Goal: Transaction & Acquisition: Purchase product/service

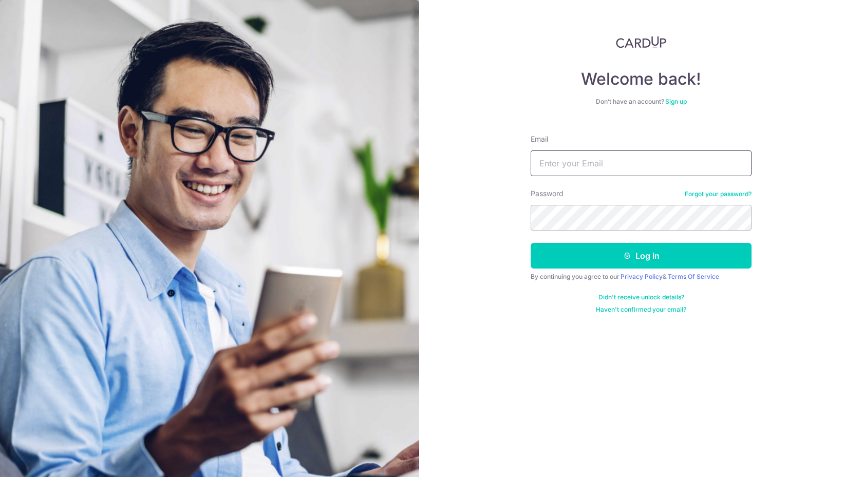
type input "[EMAIL_ADDRESS][DOMAIN_NAME]"
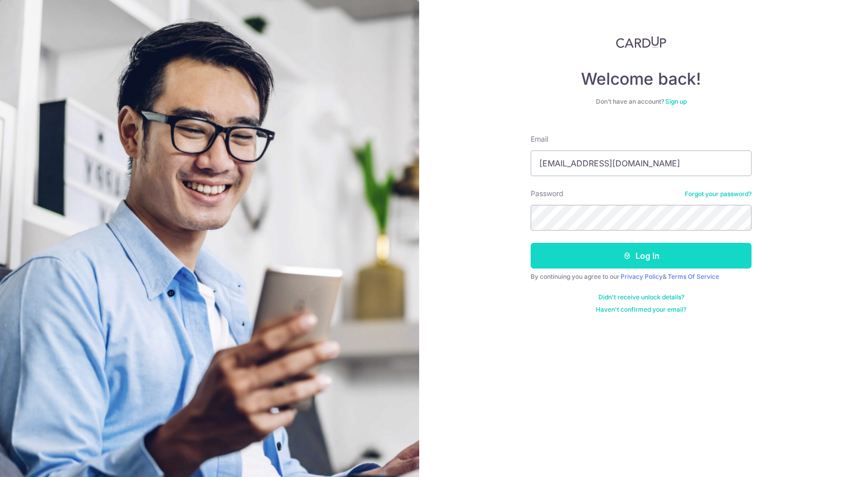
click at [578, 255] on button "Log in" at bounding box center [641, 256] width 221 height 26
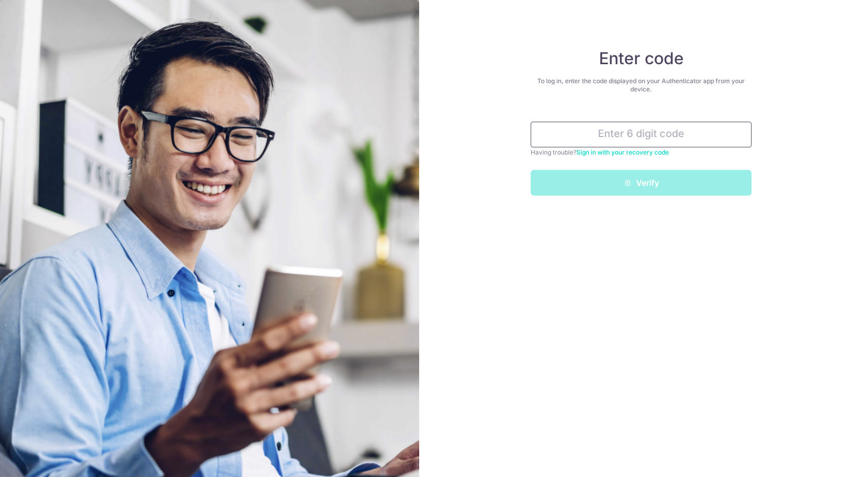
click at [608, 136] on input "text" at bounding box center [641, 135] width 221 height 26
paste input "494970"
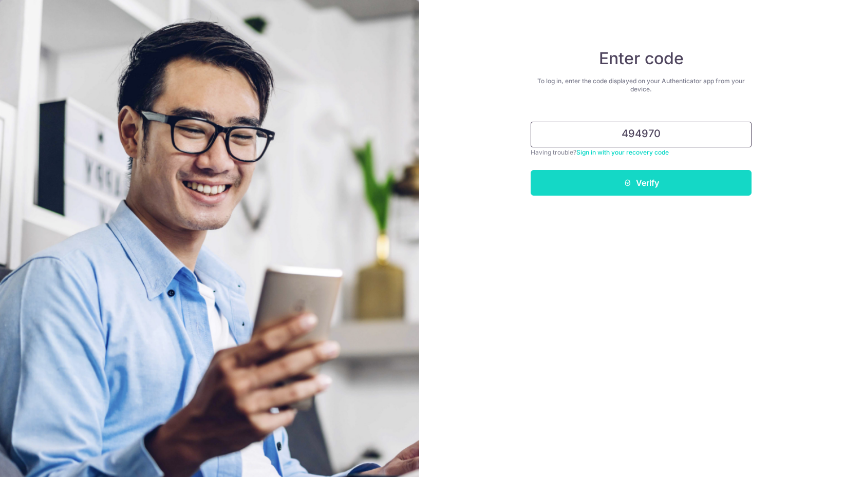
type input "494970"
click at [609, 180] on button "Verify" at bounding box center [641, 183] width 221 height 26
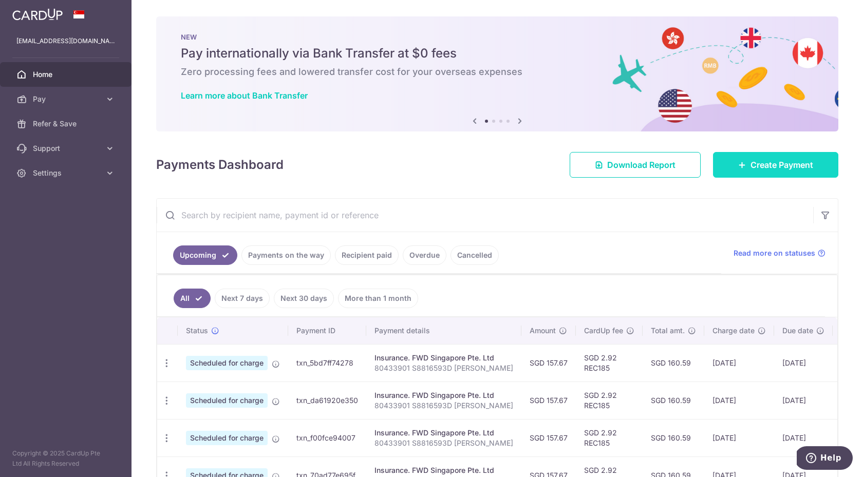
click at [763, 173] on link "Create Payment" at bounding box center [775, 165] width 125 height 26
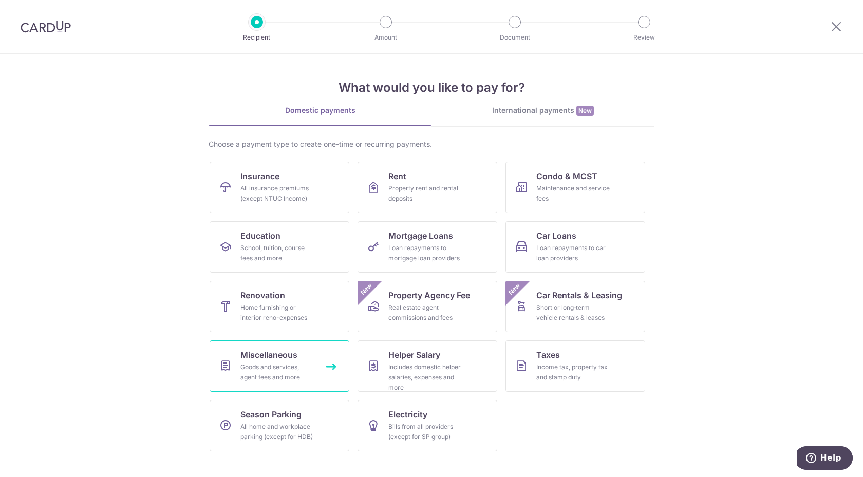
click at [307, 375] on div "Goods and services, agent fees and more" at bounding box center [278, 372] width 74 height 21
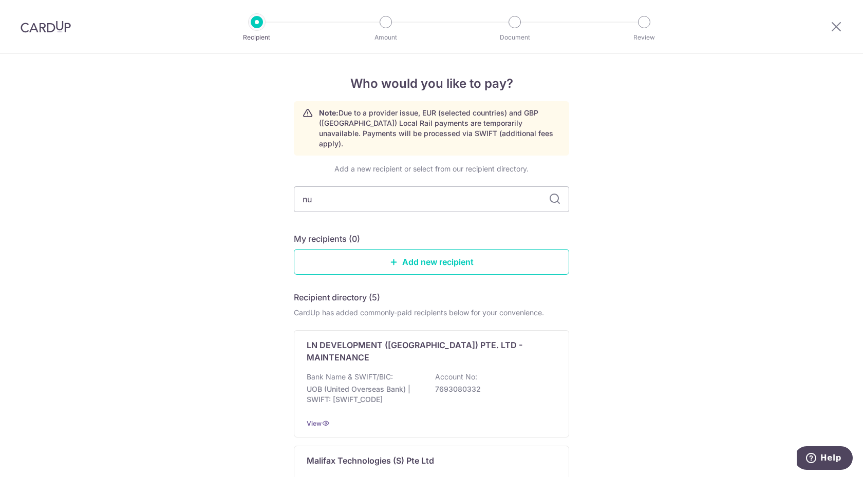
type input "nus"
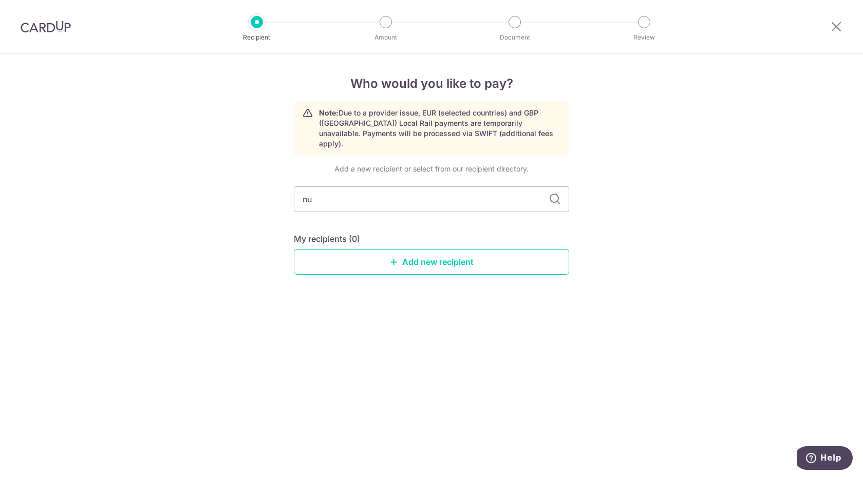
type input "n"
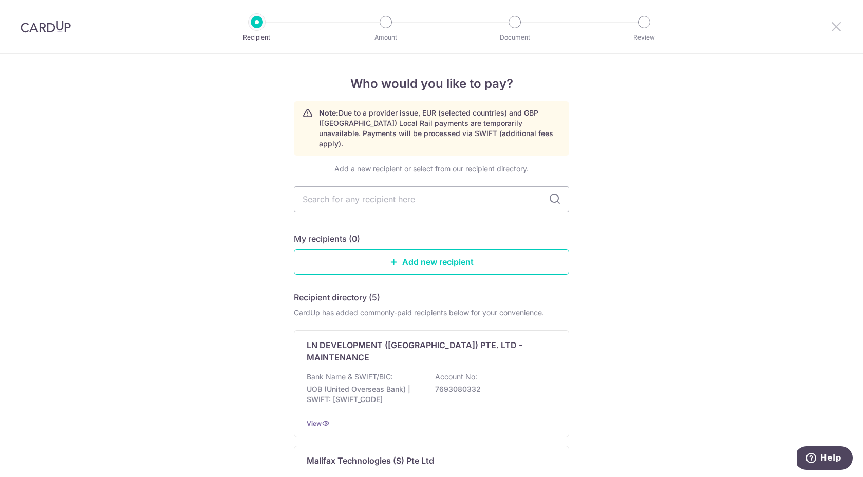
click at [841, 23] on icon at bounding box center [836, 26] width 12 height 13
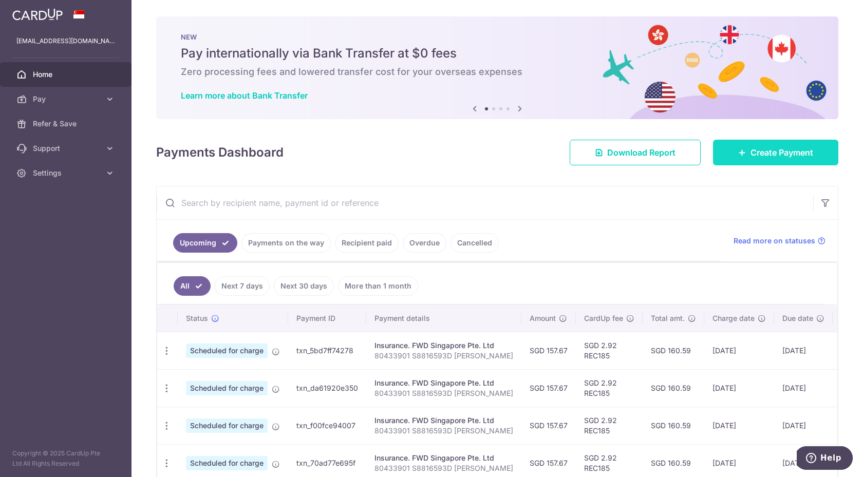
click at [812, 149] on span "Create Payment" at bounding box center [782, 152] width 63 height 12
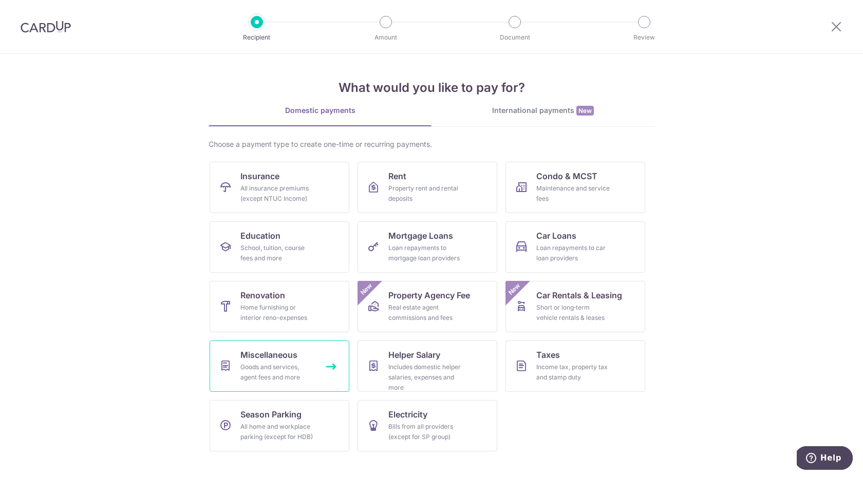
click at [287, 373] on div "Goods and services, agent fees and more" at bounding box center [278, 372] width 74 height 21
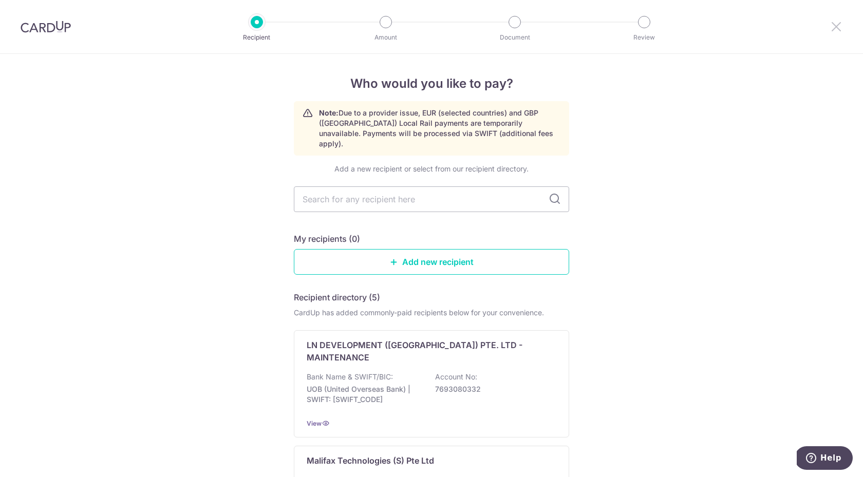
click at [833, 27] on icon at bounding box center [836, 26] width 12 height 13
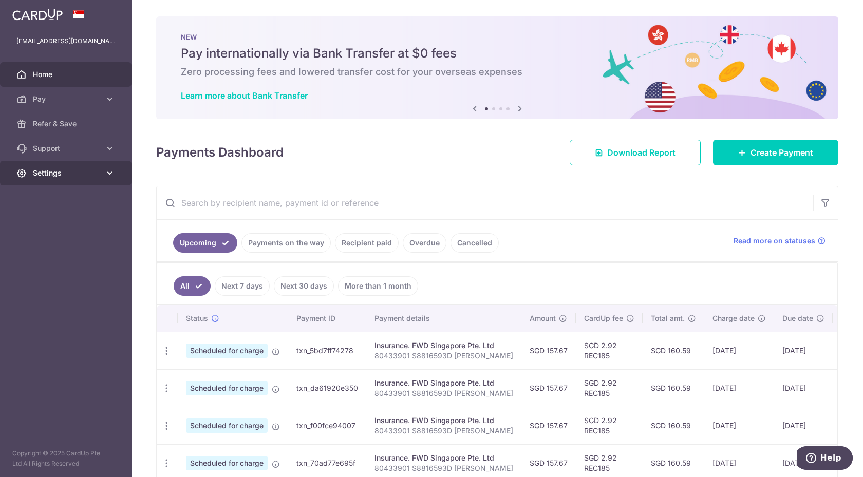
click at [84, 167] on link "Settings" at bounding box center [66, 173] width 132 height 25
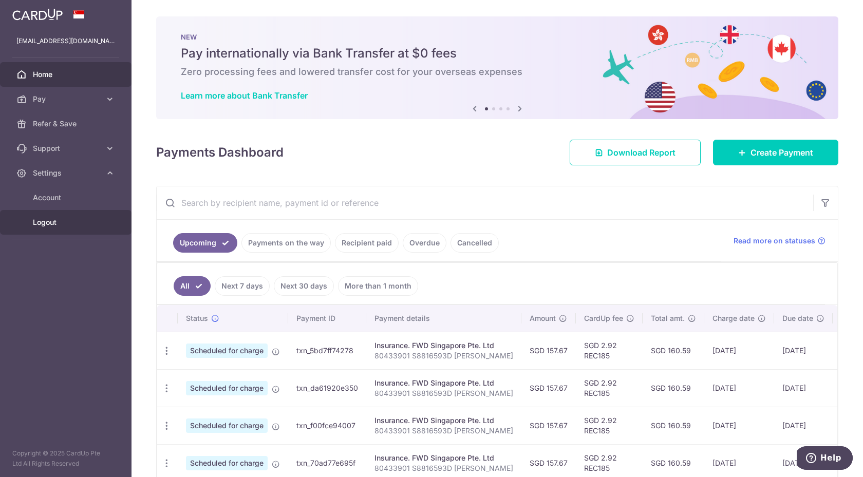
click at [75, 225] on span "Logout" at bounding box center [67, 222] width 68 height 10
